Goal: Task Accomplishment & Management: Manage account settings

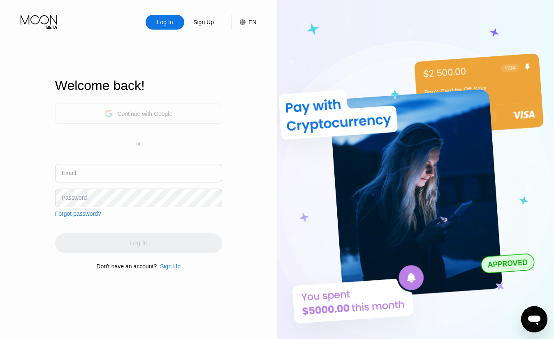
click at [149, 116] on div "Continue with Google" at bounding box center [144, 114] width 55 height 7
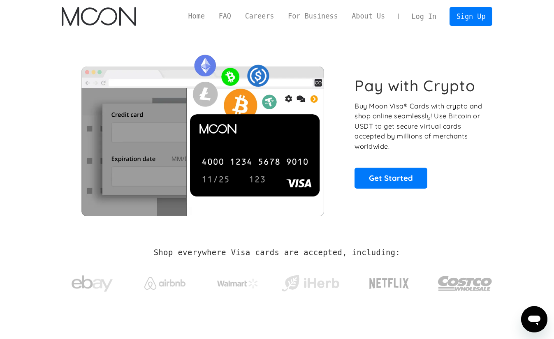
click at [418, 16] on link "Log In" at bounding box center [423, 16] width 39 height 18
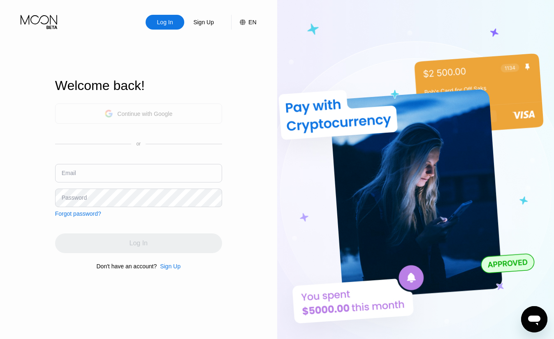
click at [134, 116] on div "Continue with Google" at bounding box center [144, 114] width 55 height 7
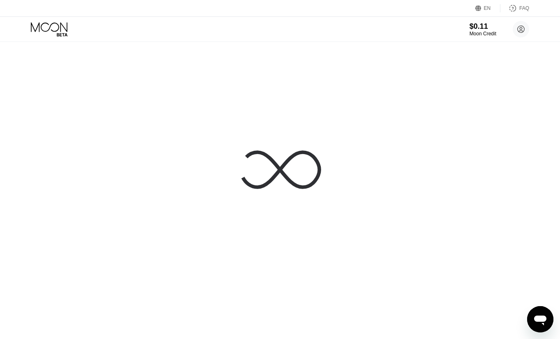
click at [164, 12] on div "EN Language Select an item Save FAQ" at bounding box center [280, 8] width 560 height 17
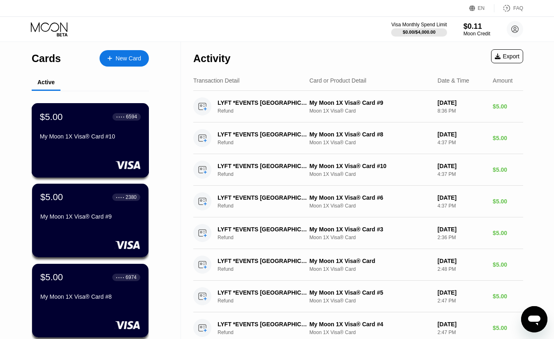
click at [83, 140] on div "My Moon 1X Visa® Card #10" at bounding box center [90, 136] width 101 height 7
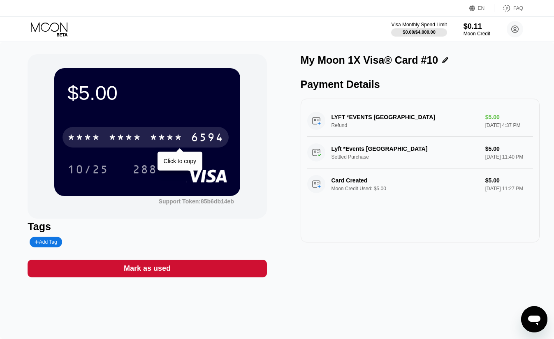
click at [154, 138] on div "* * * *" at bounding box center [166, 138] width 33 height 13
